Goal: Find specific page/section: Find specific page/section

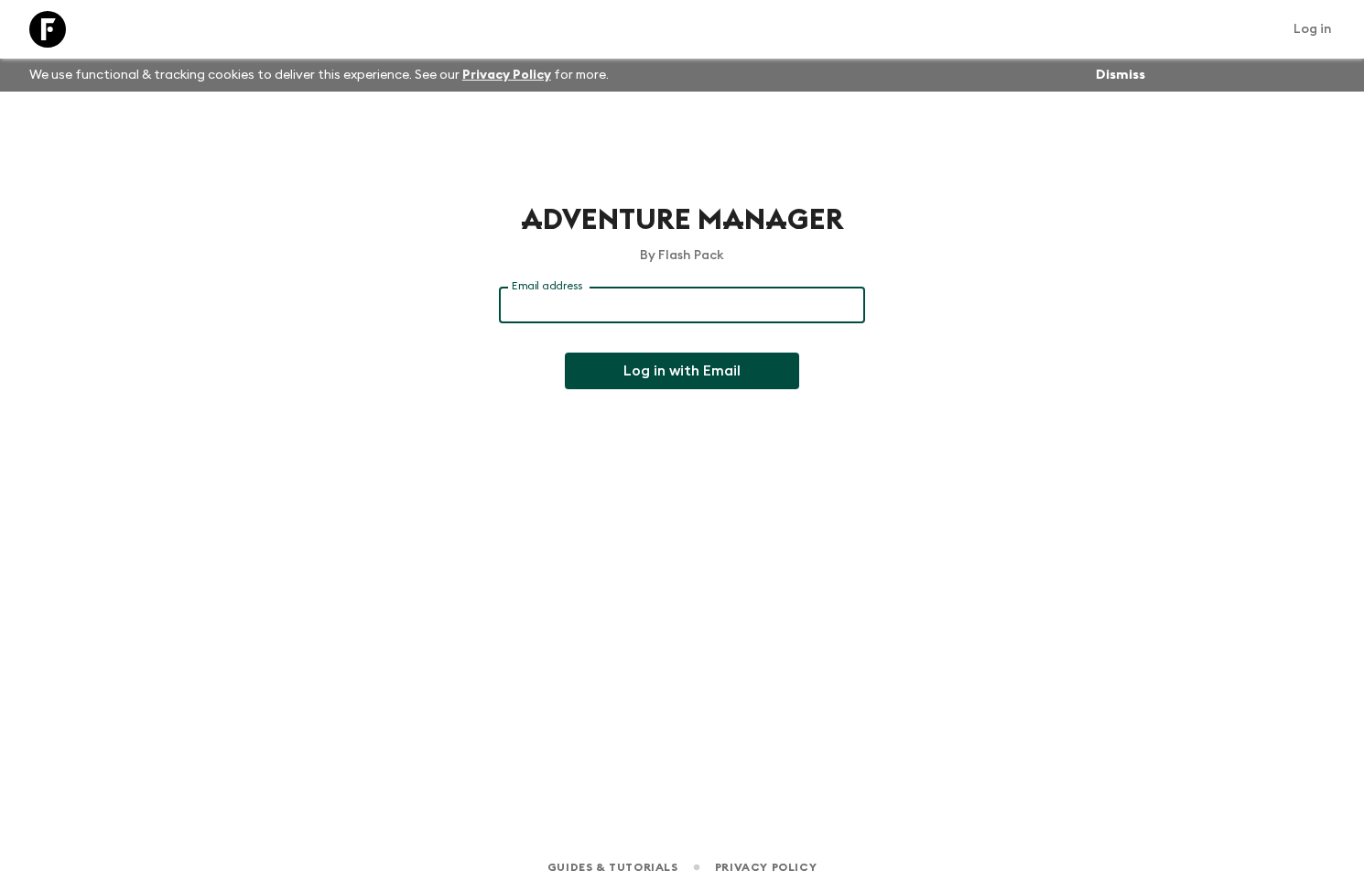
click at [790, 301] on input "Email address" at bounding box center [682, 305] width 366 height 37
type input "[EMAIL_ADDRESS][DOMAIN_NAME]"
click at [565, 352] on button "Log in with Email" at bounding box center [682, 370] width 234 height 37
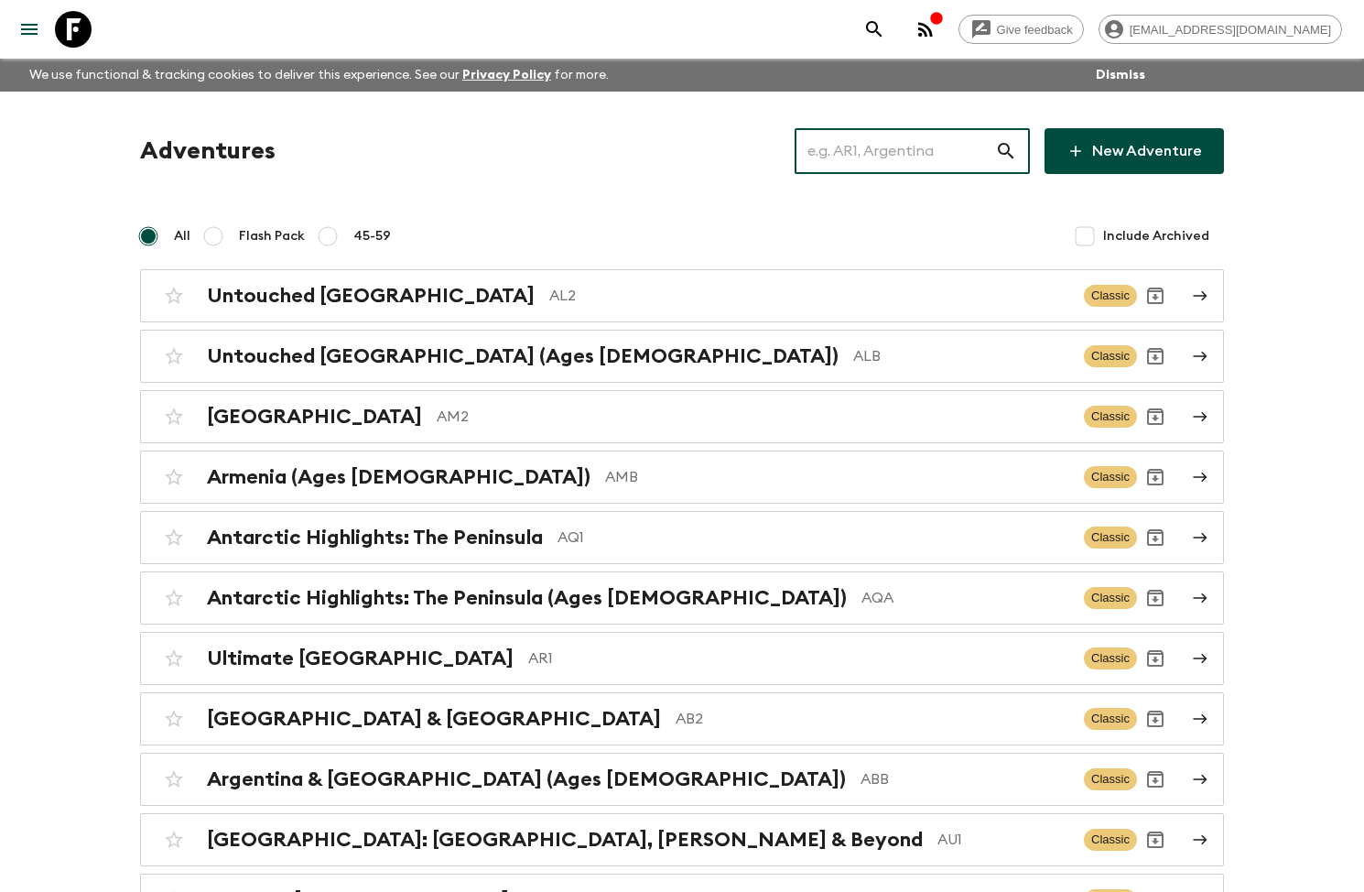
click at [863, 164] on input "text" at bounding box center [895, 150] width 200 height 51
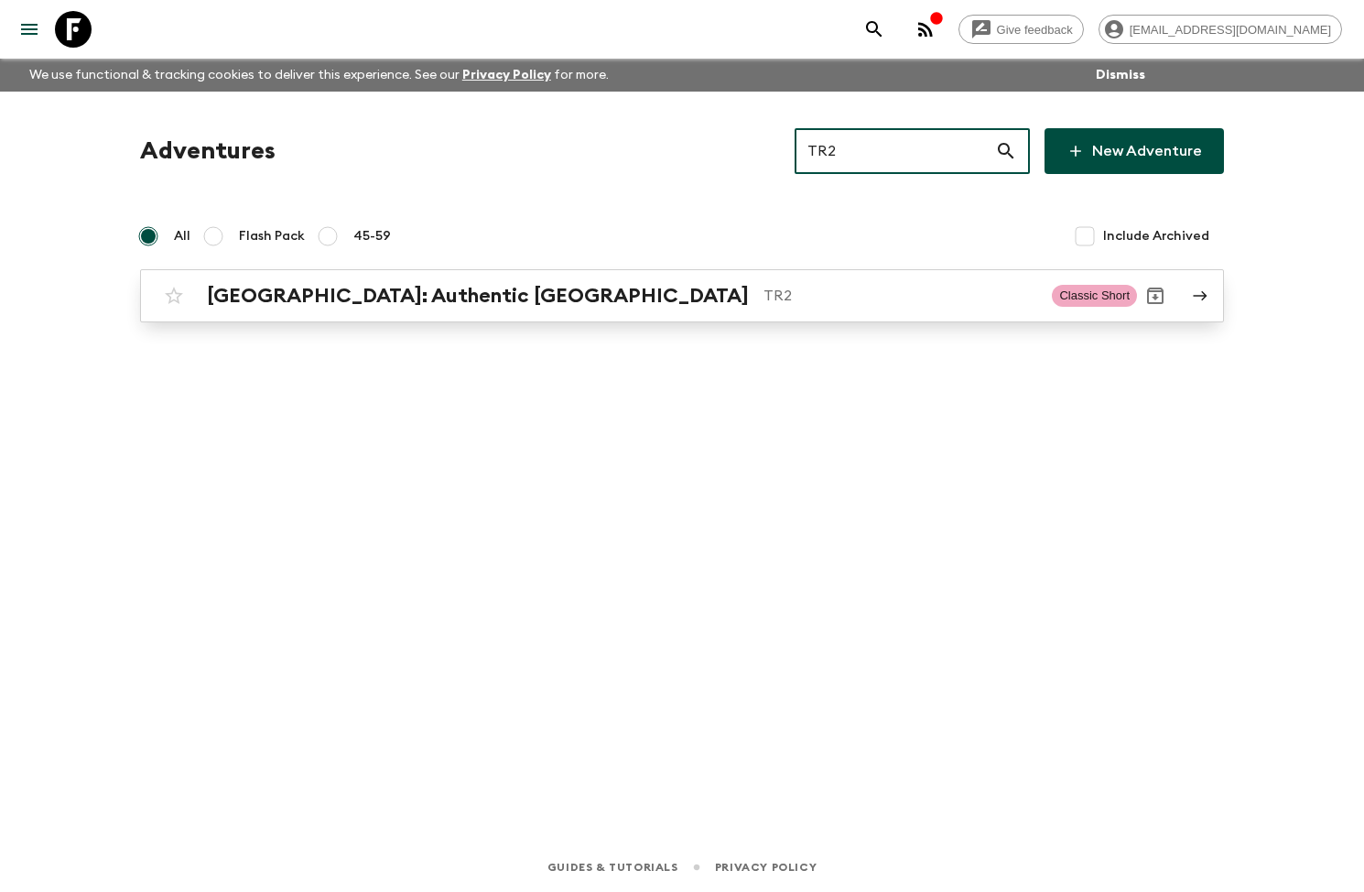
type input "TR2"
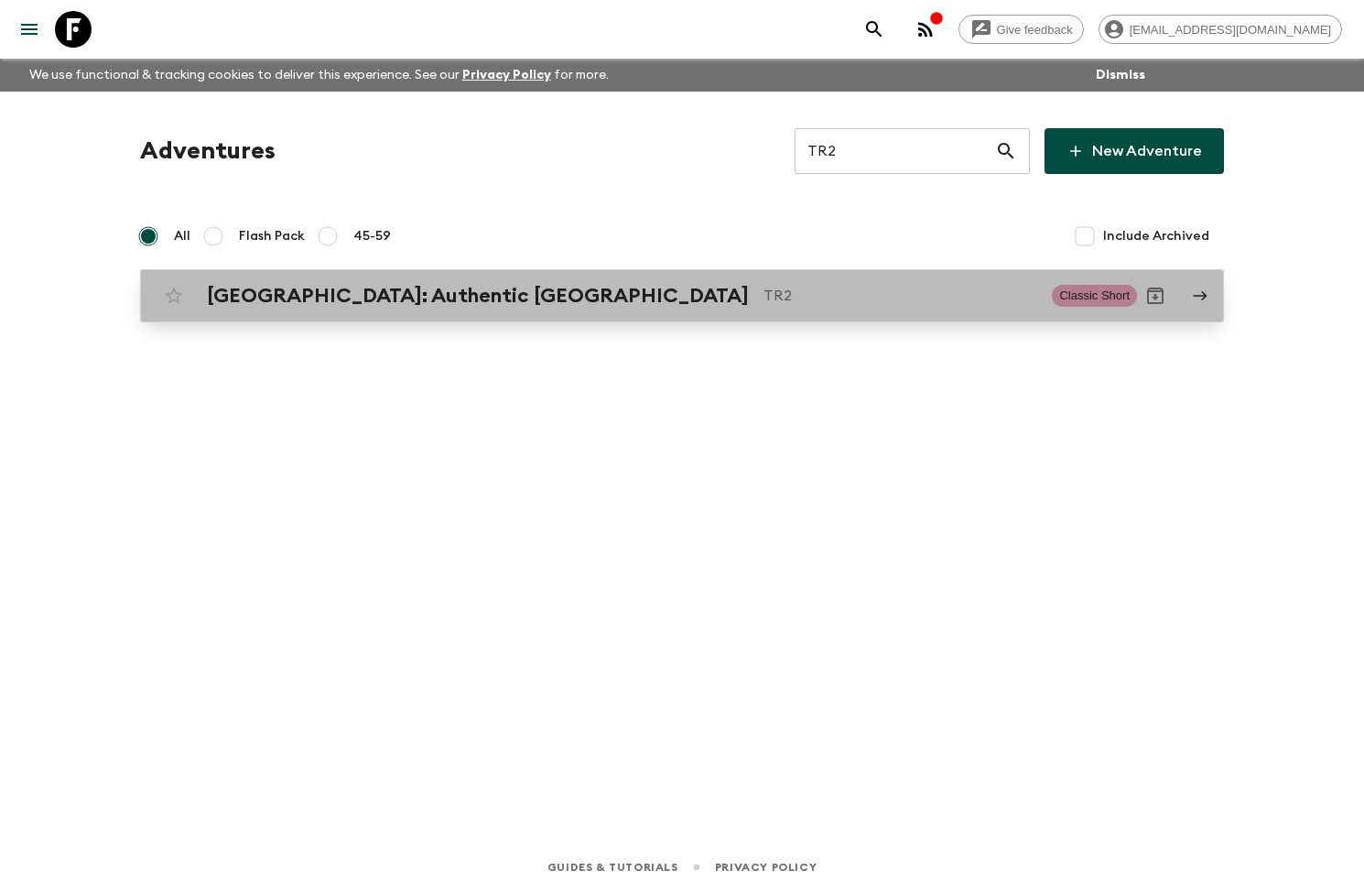
click at [763, 306] on p "TR2" at bounding box center [900, 296] width 274 height 22
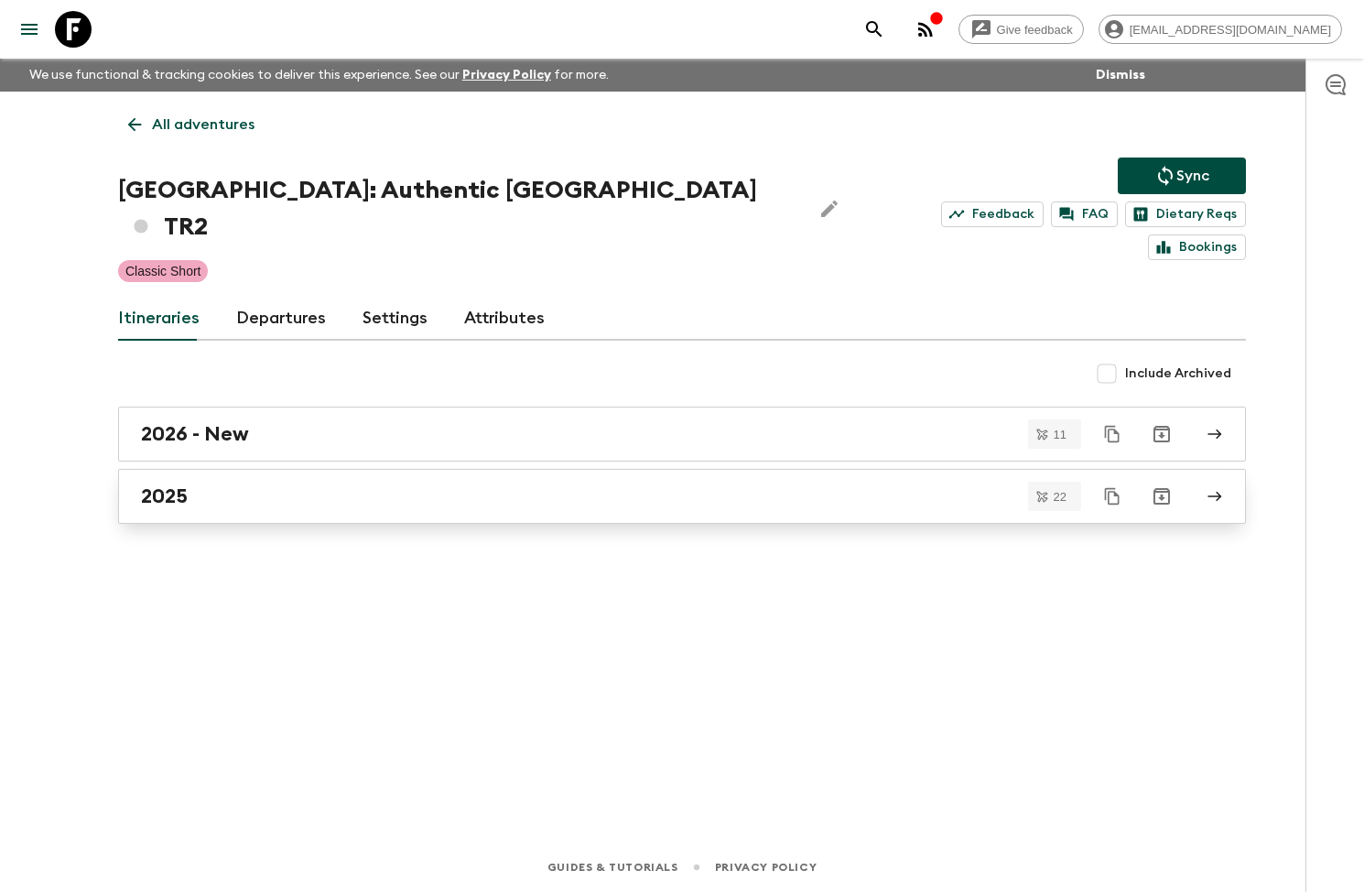
click at [340, 484] on div "2025" at bounding box center [664, 496] width 1047 height 24
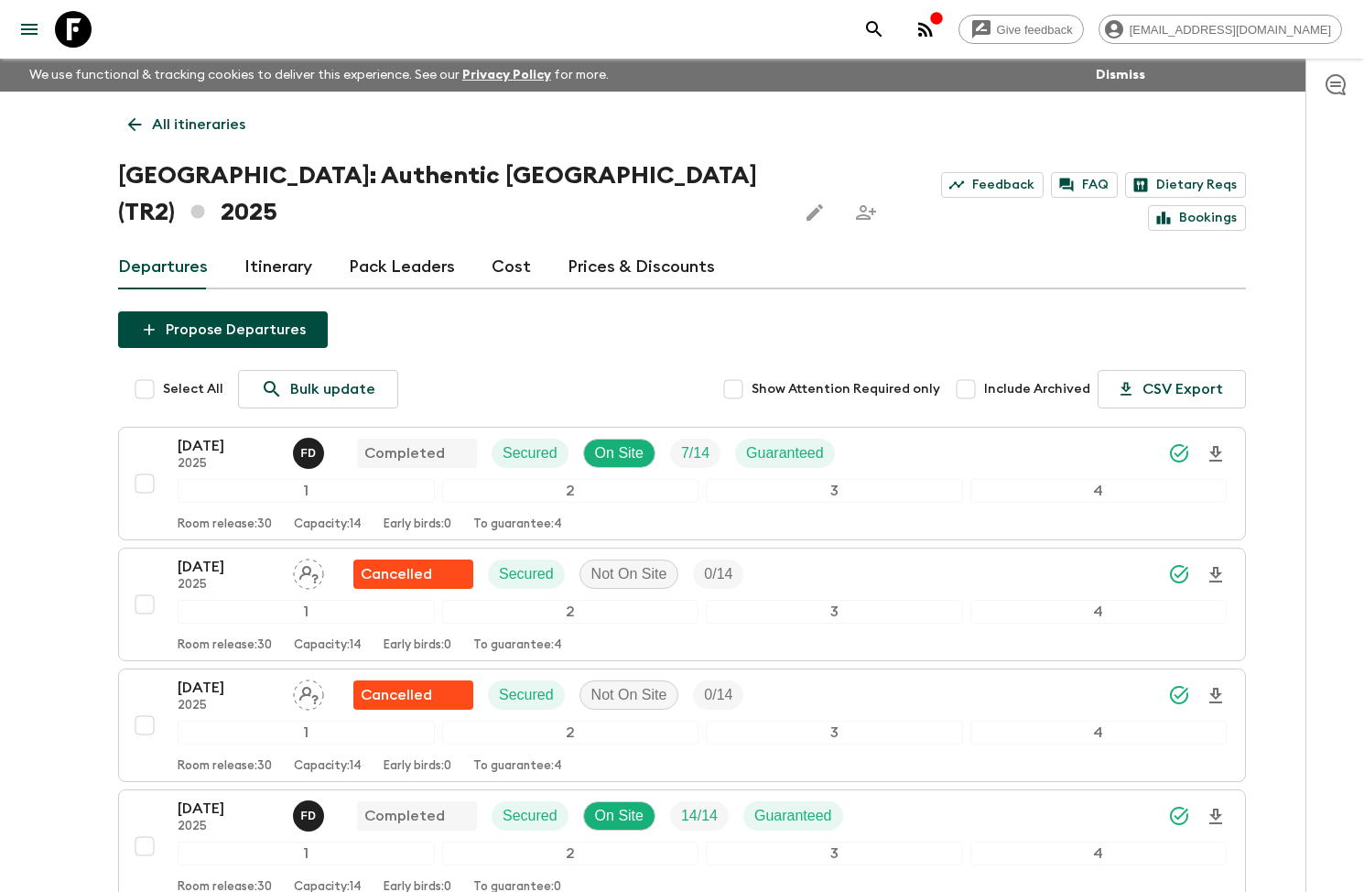
click at [505, 370] on div "Select All Bulk update Show Attention Required only Include Archived CSV Export" at bounding box center [690, 389] width 1109 height 38
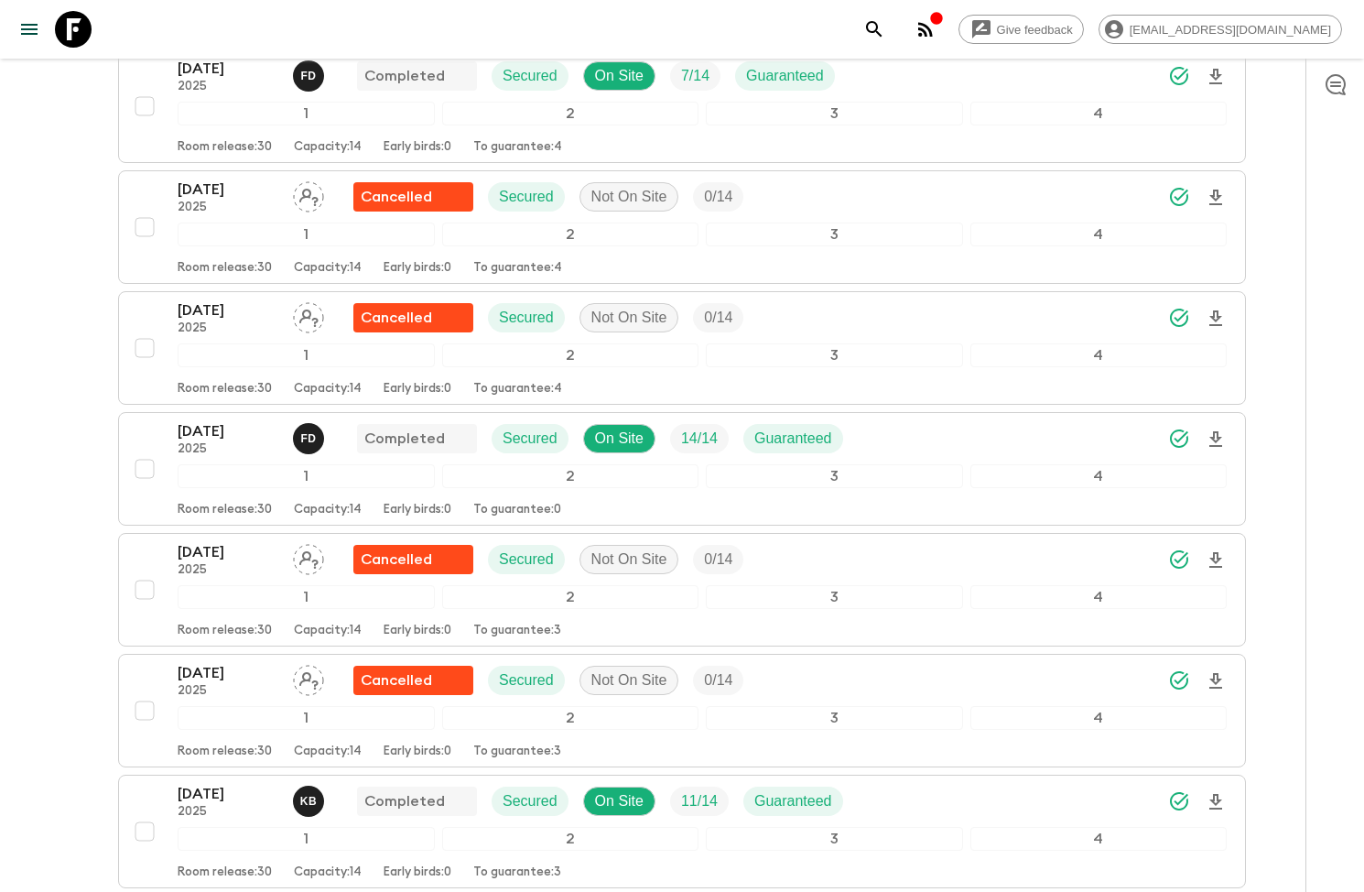
scroll to position [373, 0]
